Goal: Navigation & Orientation: Find specific page/section

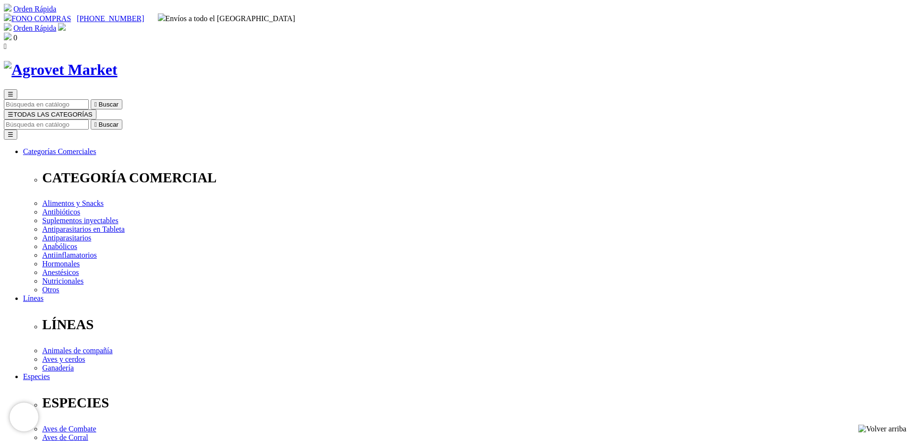
click at [13, 111] on span "☰" at bounding box center [11, 114] width 6 height 7
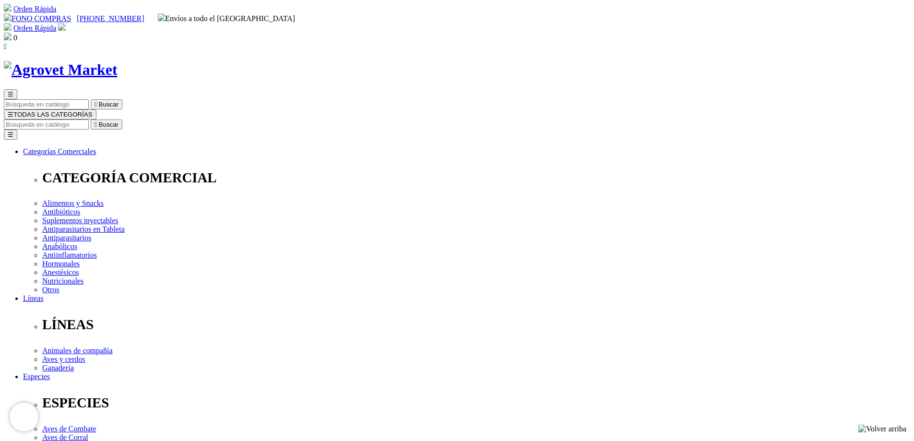
click at [118, 61] on img at bounding box center [61, 70] width 114 height 18
click at [13, 111] on span "☰" at bounding box center [11, 114] width 6 height 7
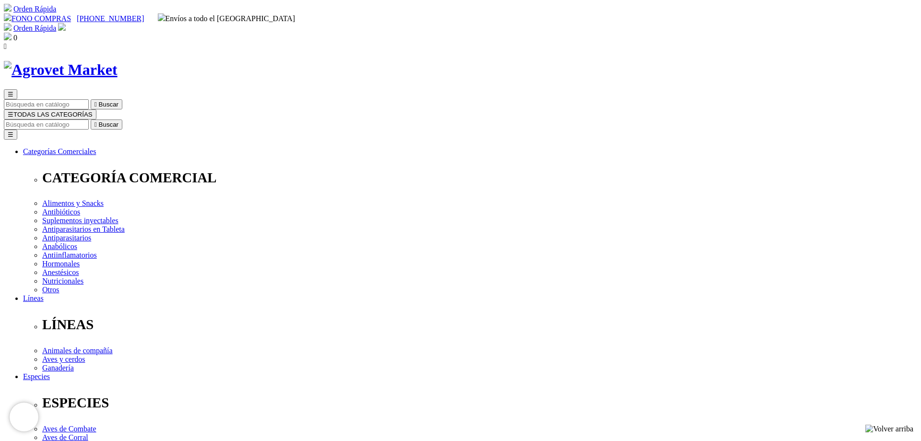
click at [13, 111] on span "☰" at bounding box center [11, 114] width 6 height 7
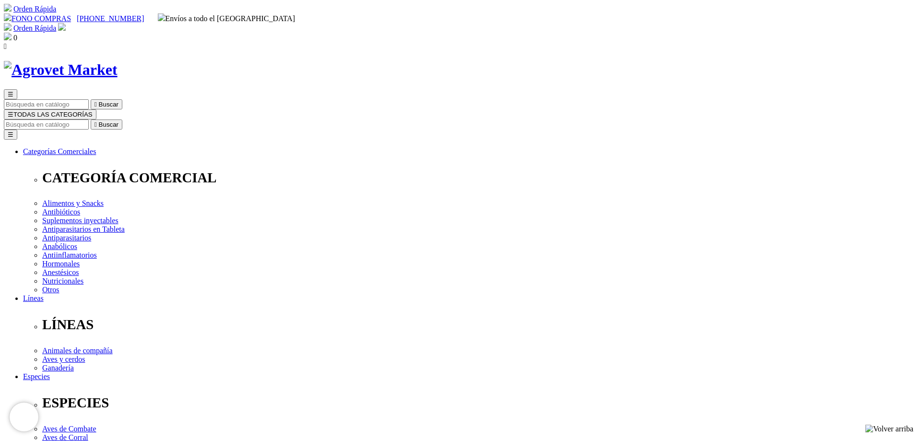
click at [118, 61] on img at bounding box center [61, 70] width 114 height 18
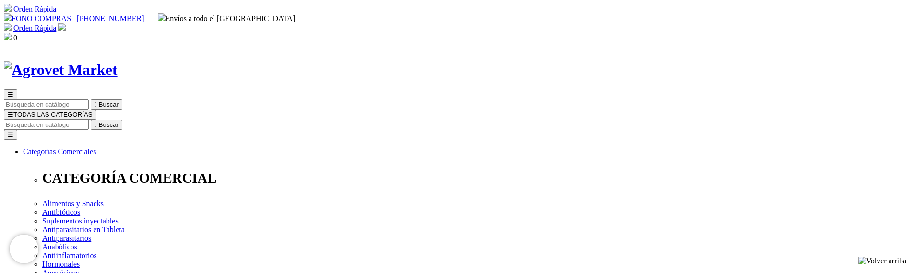
click at [13, 111] on span "☰" at bounding box center [11, 114] width 6 height 7
